Goal: Transaction & Acquisition: Purchase product/service

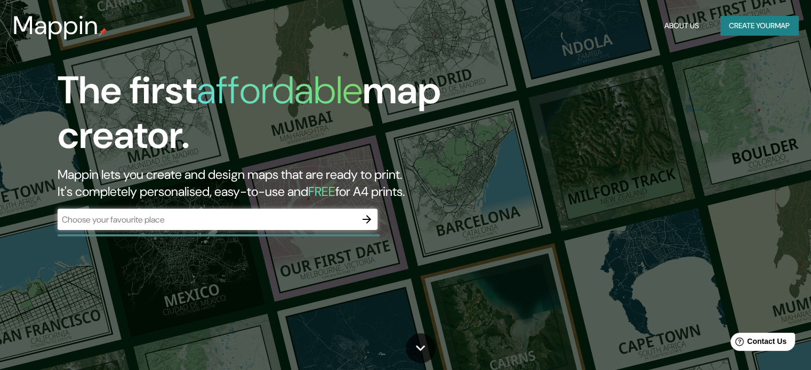
click at [382, 165] on h1 "The first affordable map creator." at bounding box center [261, 117] width 406 height 98
click at [397, 166] on h2 "Mappin lets you create and design maps that are ready to print. It's completely…" at bounding box center [261, 183] width 406 height 34
click at [285, 228] on div "​" at bounding box center [218, 219] width 320 height 21
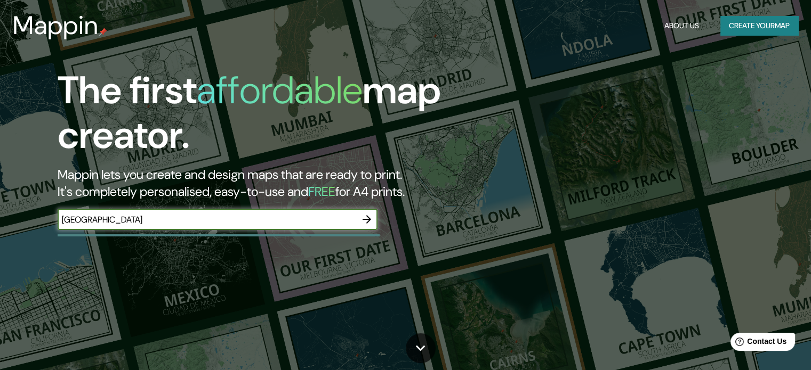
type input "[GEOGRAPHIC_DATA]"
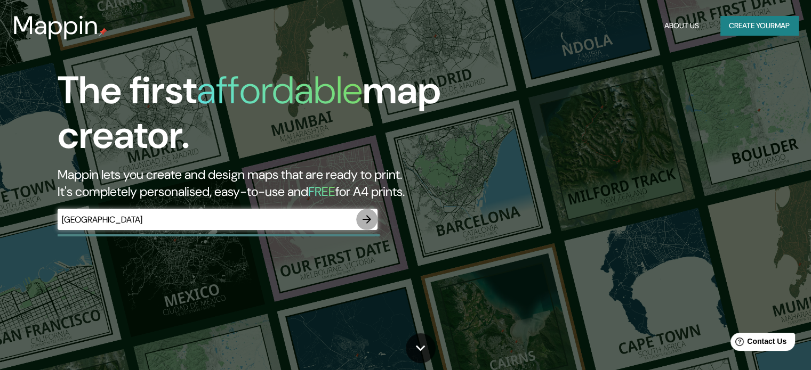
click at [367, 221] on icon "button" at bounding box center [366, 219] width 13 height 13
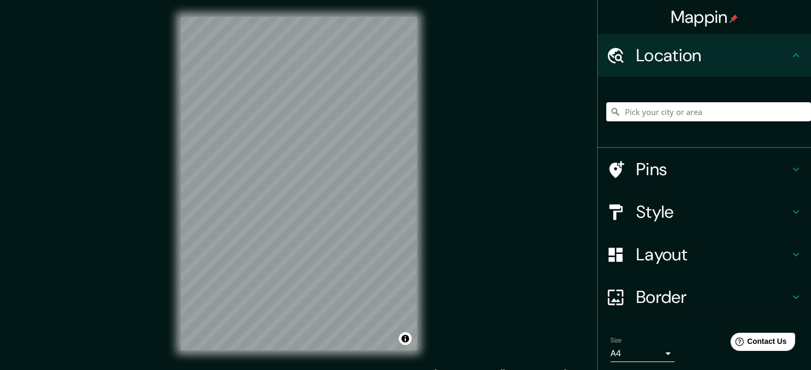
click at [636, 116] on input "Pick your city or area" at bounding box center [708, 111] width 205 height 19
click at [702, 111] on input "Huancayo, [GEOGRAPHIC_DATA], [GEOGRAPHIC_DATA]" at bounding box center [708, 111] width 205 height 19
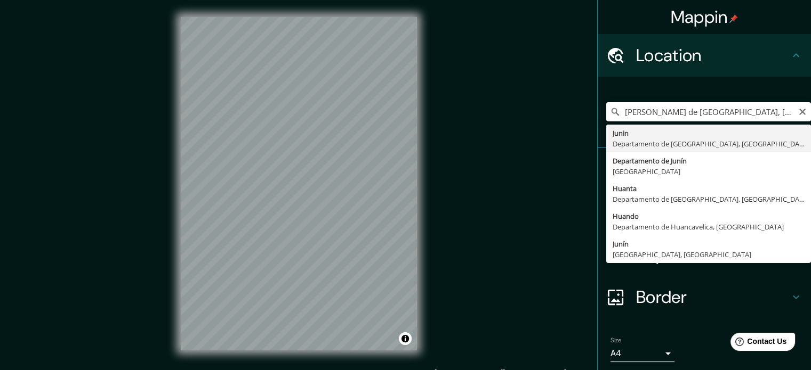
click at [702, 111] on input "[PERSON_NAME] de [GEOGRAPHIC_DATA], [GEOGRAPHIC_DATA]" at bounding box center [708, 111] width 205 height 19
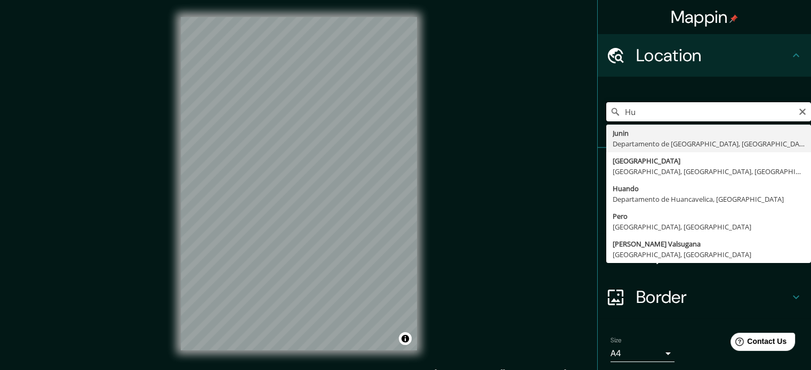
type input "H"
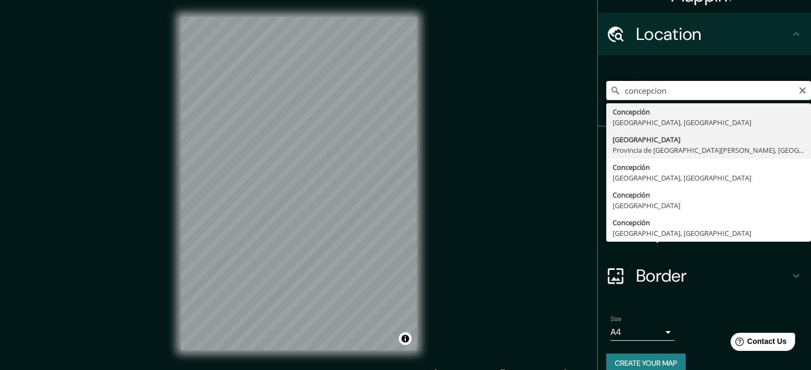
scroll to position [36, 0]
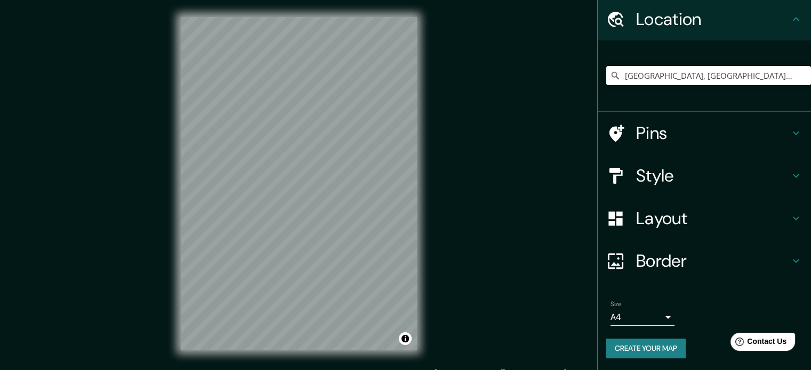
click at [694, 79] on input "[GEOGRAPHIC_DATA], [GEOGRAPHIC_DATA], [GEOGRAPHIC_DATA]" at bounding box center [708, 75] width 205 height 19
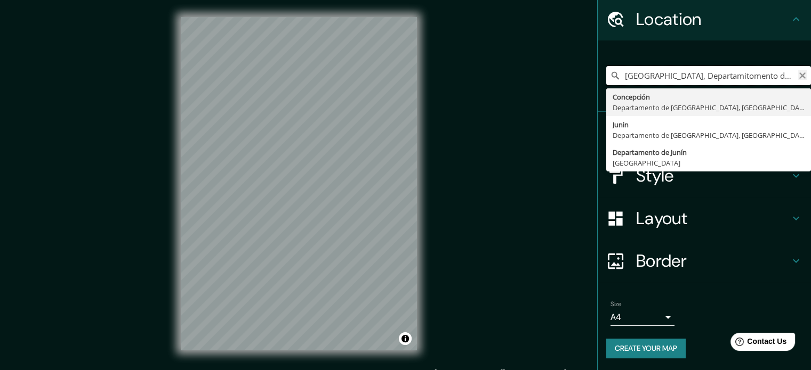
type input "[GEOGRAPHIC_DATA], Departamitomento de [GEOGRAPHIC_DATA], [GEOGRAPHIC_DATA]"
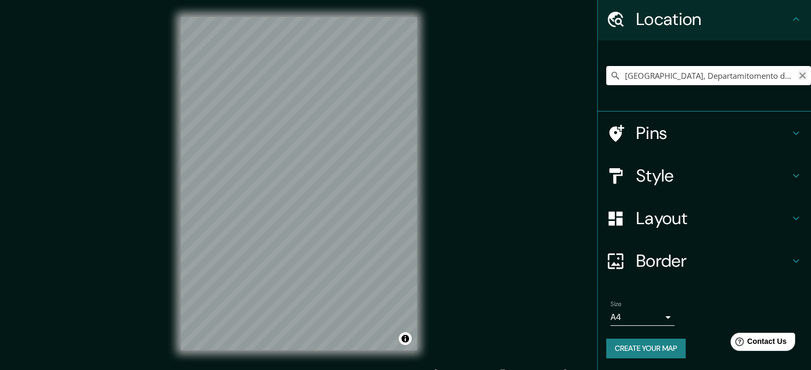
click at [798, 74] on icon "Clear" at bounding box center [802, 75] width 9 height 9
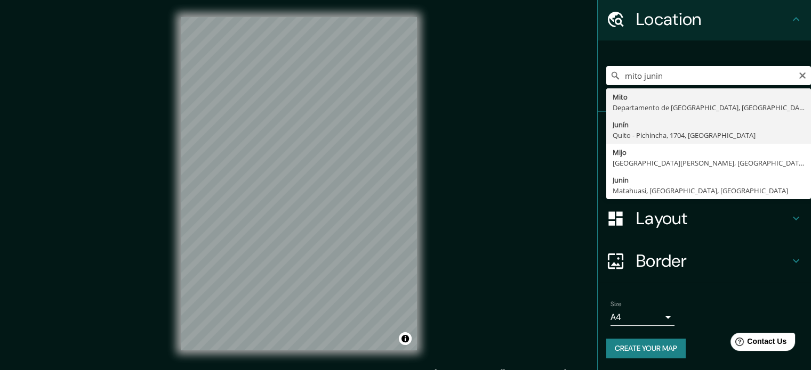
type input "[GEOGRAPHIC_DATA], [GEOGRAPHIC_DATA] - [GEOGRAPHIC_DATA], 1704, [GEOGRAPHIC_DAT…"
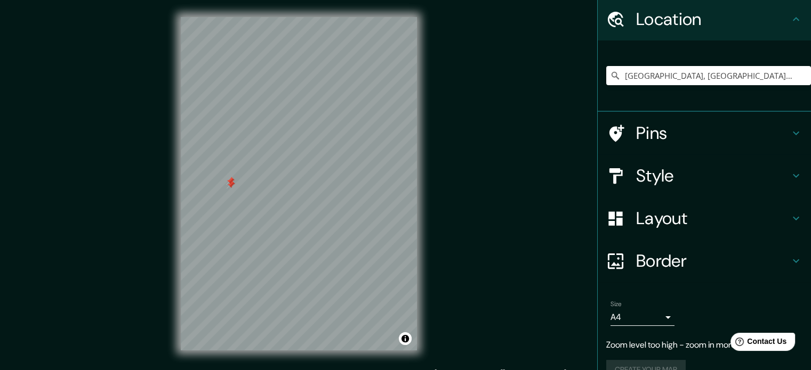
click at [232, 186] on div at bounding box center [230, 185] width 9 height 9
click at [232, 181] on div at bounding box center [230, 181] width 9 height 9
click at [788, 75] on input "[GEOGRAPHIC_DATA], [GEOGRAPHIC_DATA] - [GEOGRAPHIC_DATA], 1704, [GEOGRAPHIC_DAT…" at bounding box center [708, 75] width 205 height 19
click at [798, 75] on icon "Clear" at bounding box center [802, 75] width 9 height 9
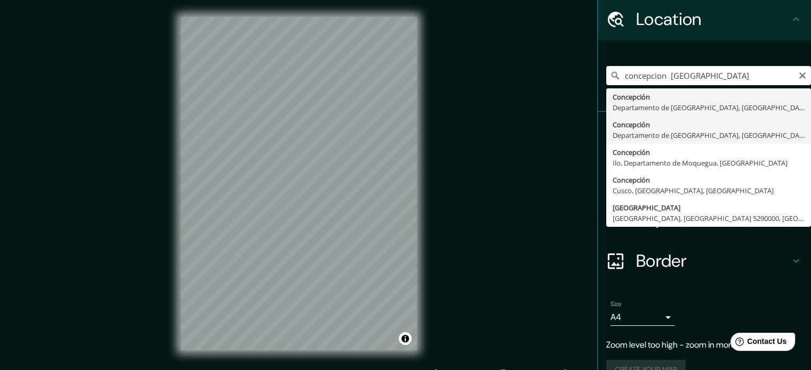
type input "[GEOGRAPHIC_DATA], [GEOGRAPHIC_DATA], [GEOGRAPHIC_DATA]"
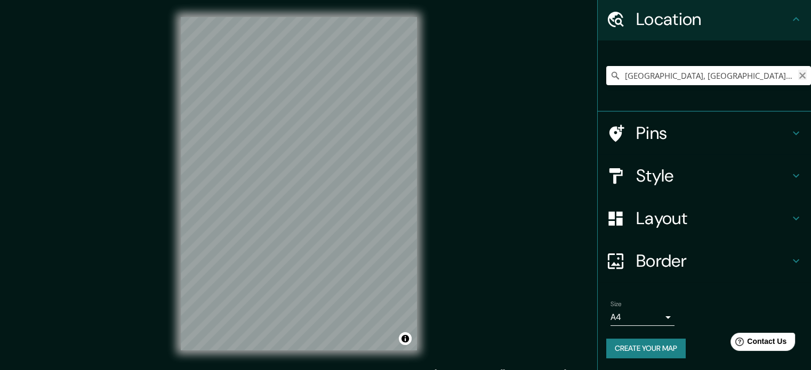
click at [798, 72] on icon "Clear" at bounding box center [802, 75] width 9 height 9
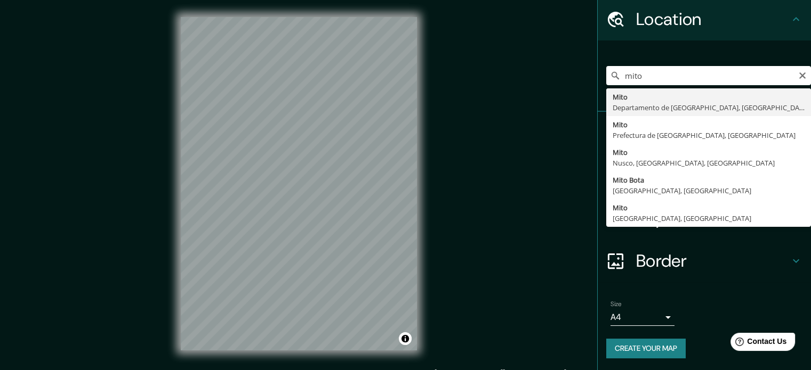
type input "[GEOGRAPHIC_DATA], Departamento de [GEOGRAPHIC_DATA], [GEOGRAPHIC_DATA]"
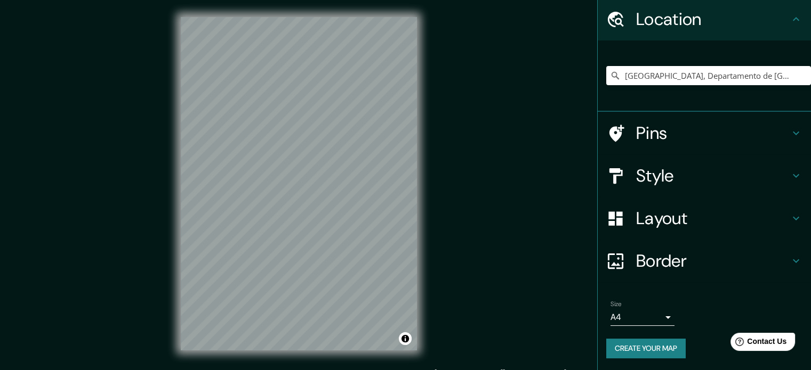
click at [663, 165] on h4 "Style" at bounding box center [712, 175] width 153 height 21
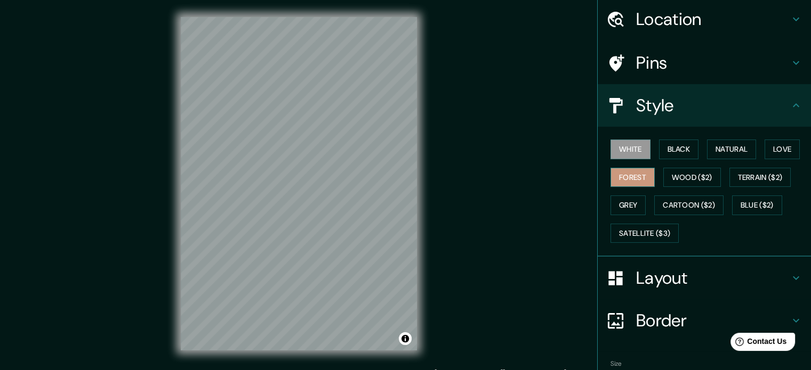
click at [644, 176] on button "Forest" at bounding box center [632, 178] width 44 height 20
click at [636, 273] on h4 "Layout" at bounding box center [712, 278] width 153 height 21
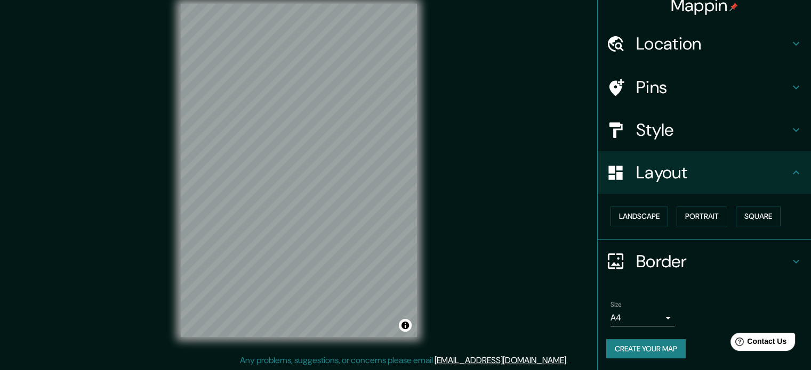
scroll to position [14, 0]
click at [646, 220] on button "Landscape" at bounding box center [639, 217] width 58 height 20
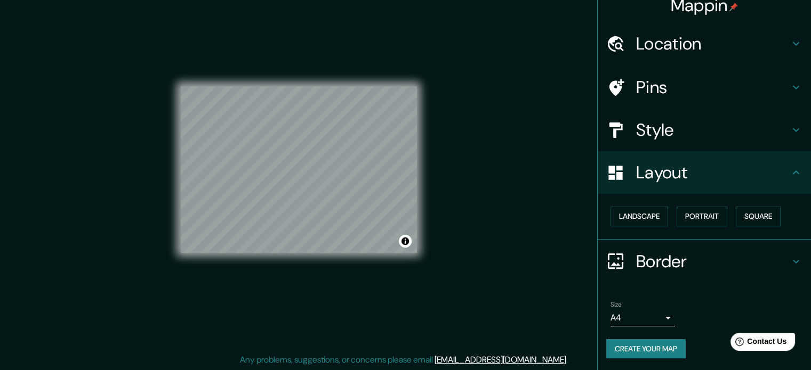
click at [646, 318] on body "Mappin Location [GEOGRAPHIC_DATA], [GEOGRAPHIC_DATA], [GEOGRAPHIC_DATA] Pins St…" at bounding box center [405, 171] width 811 height 370
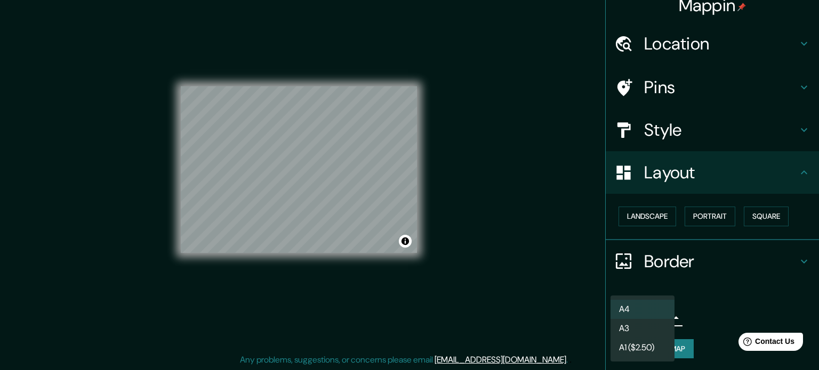
click at [634, 332] on li "A3" at bounding box center [642, 328] width 64 height 19
type input "a4"
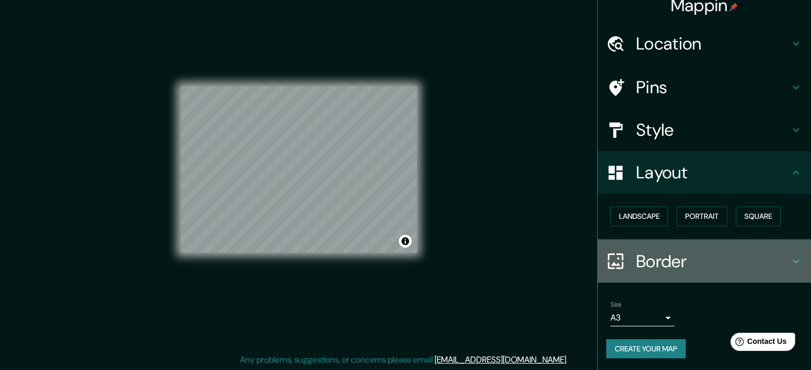
click at [687, 268] on h4 "Border" at bounding box center [712, 261] width 153 height 21
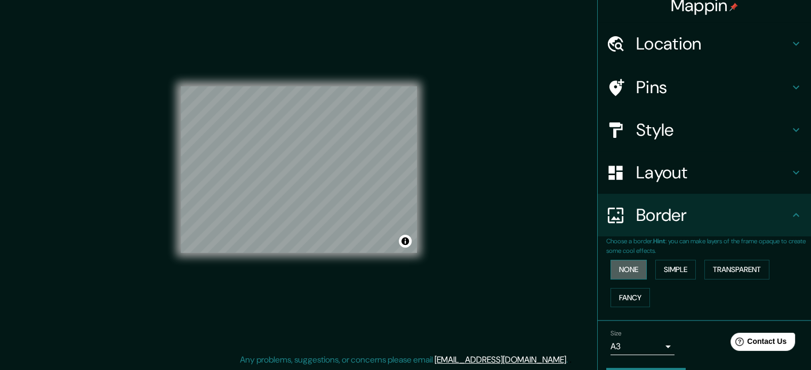
click at [633, 274] on button "None" at bounding box center [628, 270] width 36 height 20
click at [679, 186] on div "Layout" at bounding box center [703, 172] width 213 height 43
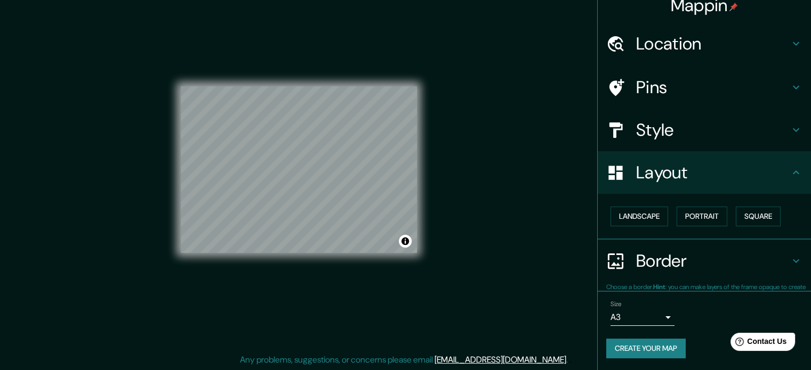
click at [679, 135] on h4 "Style" at bounding box center [712, 129] width 153 height 21
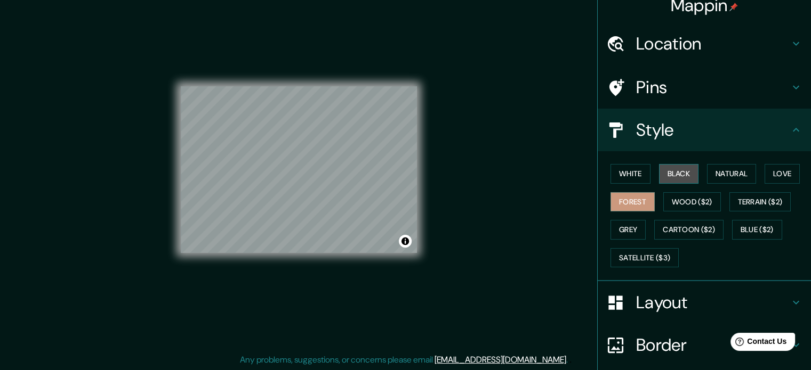
click at [668, 172] on button "Black" at bounding box center [679, 174] width 40 height 20
click at [727, 174] on button "Natural" at bounding box center [731, 174] width 49 height 20
